Goal: Task Accomplishment & Management: Use online tool/utility

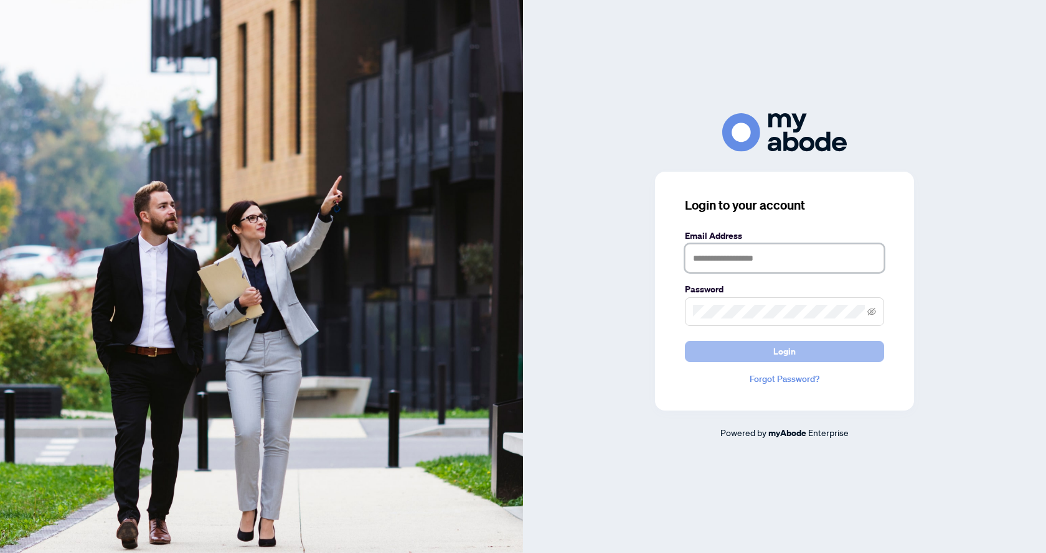
type input "**********"
click at [789, 356] on span "Login" at bounding box center [784, 352] width 22 height 20
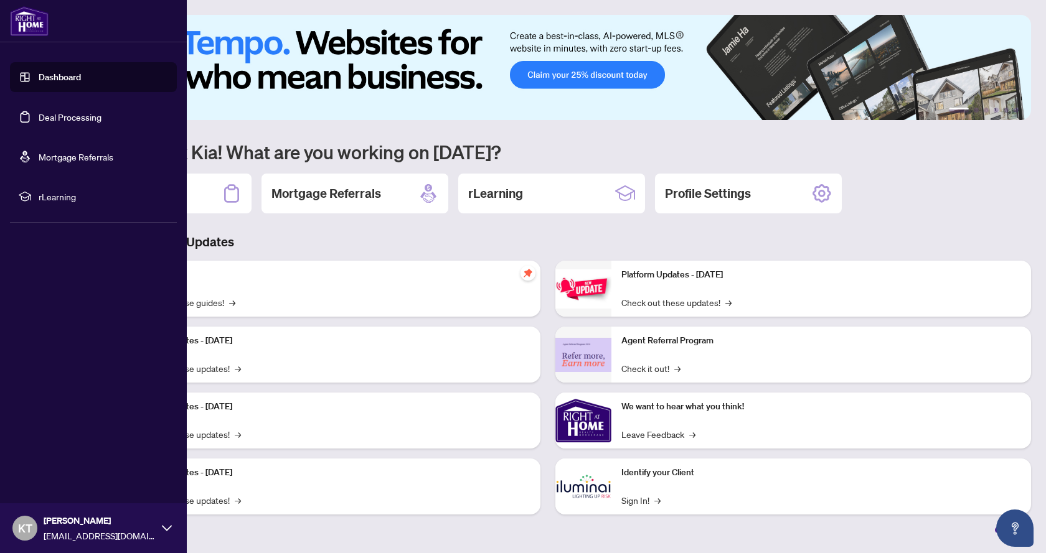
click at [69, 120] on link "Deal Processing" at bounding box center [70, 116] width 63 height 11
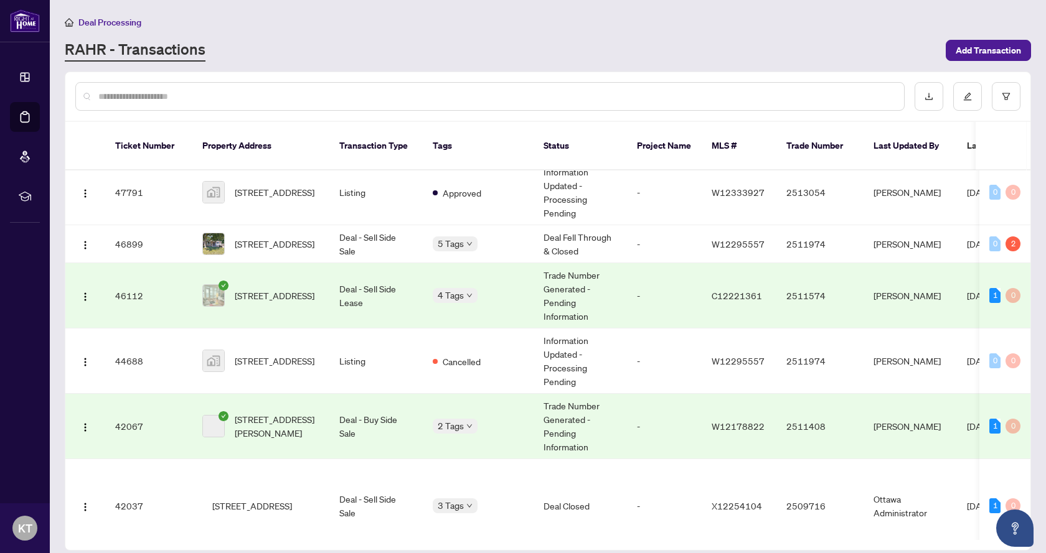
scroll to position [187, 0]
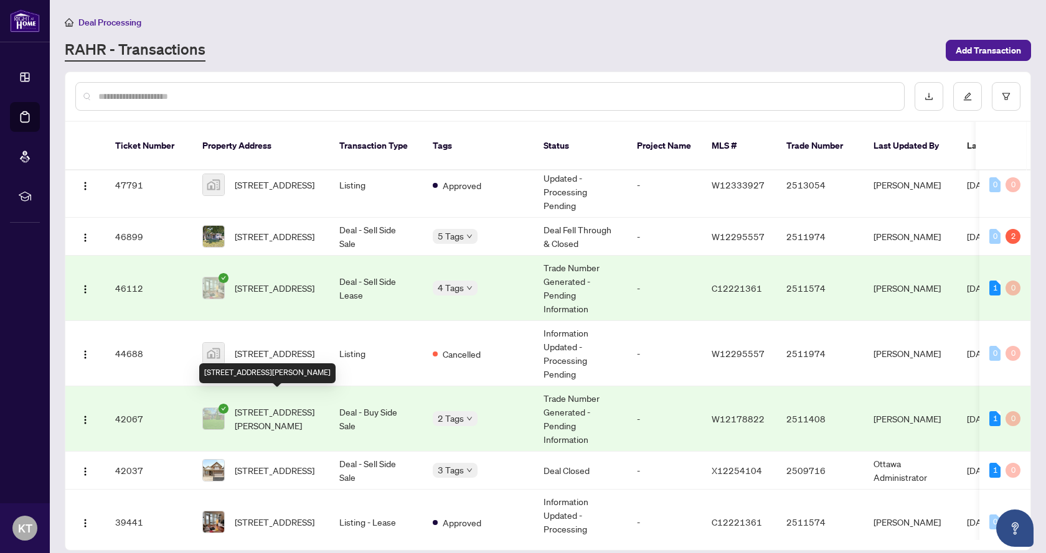
click at [288, 407] on span "[STREET_ADDRESS][PERSON_NAME]" at bounding box center [277, 418] width 85 height 27
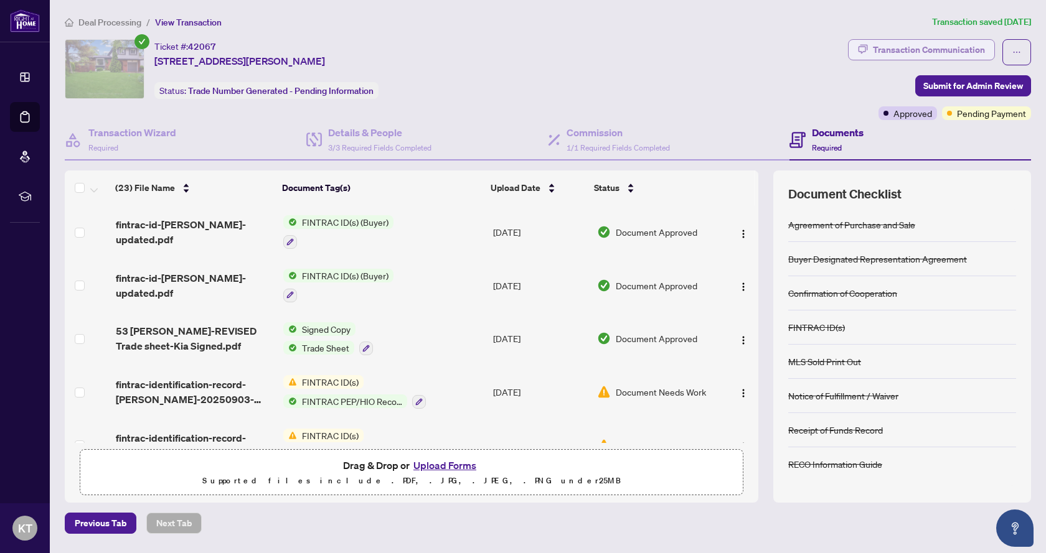
click at [936, 47] on div "Transaction Communication" at bounding box center [929, 50] width 112 height 20
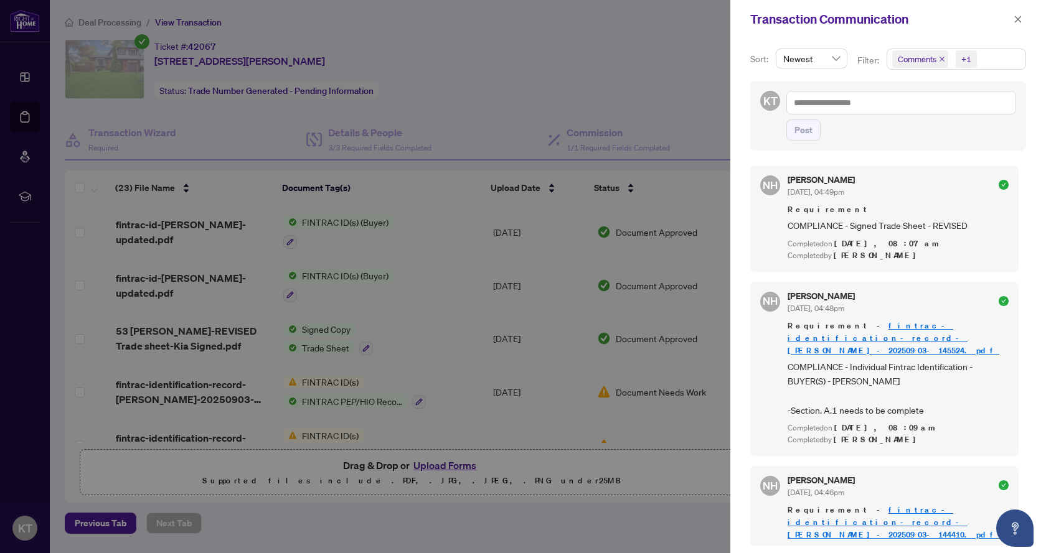
click at [59, 307] on div at bounding box center [523, 276] width 1046 height 553
click at [433, 288] on div at bounding box center [523, 276] width 1046 height 553
click at [403, 327] on div at bounding box center [523, 276] width 1046 height 553
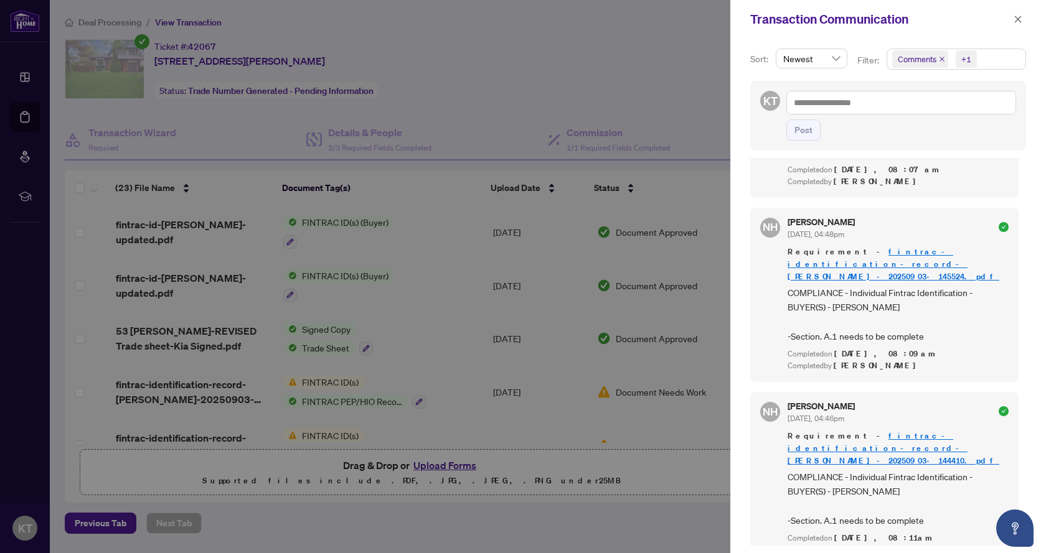
scroll to position [125, 0]
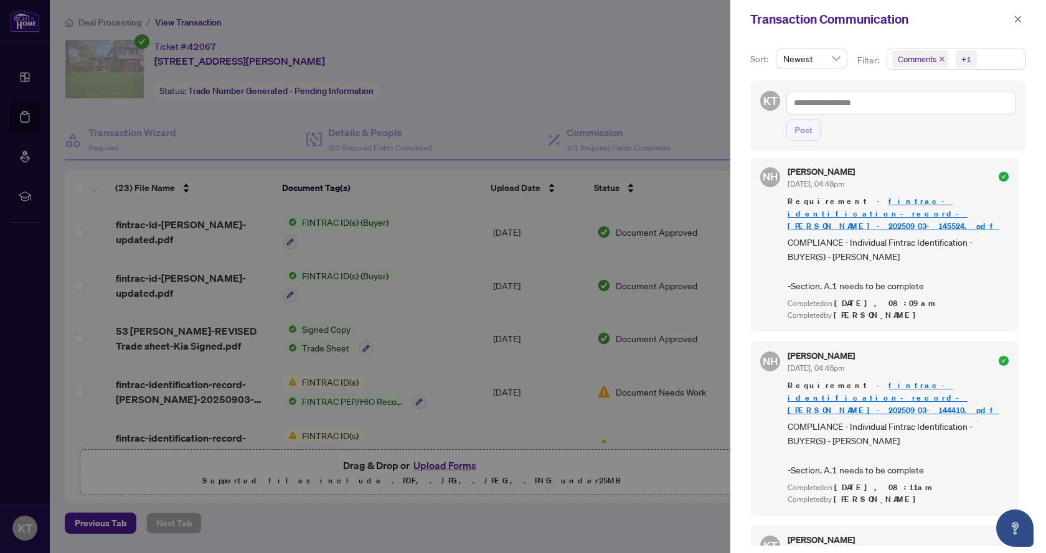
click at [1023, 11] on div "Transaction Communication" at bounding box center [888, 19] width 316 height 39
click at [1018, 16] on icon "close" at bounding box center [1017, 19] width 9 height 9
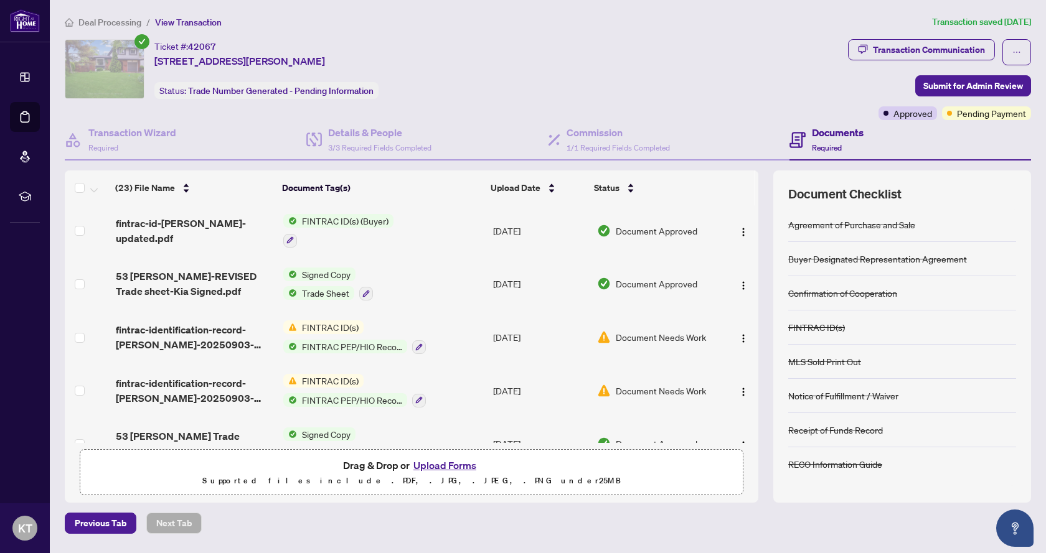
scroll to position [0, 0]
